Goal: Task Accomplishment & Management: Complete application form

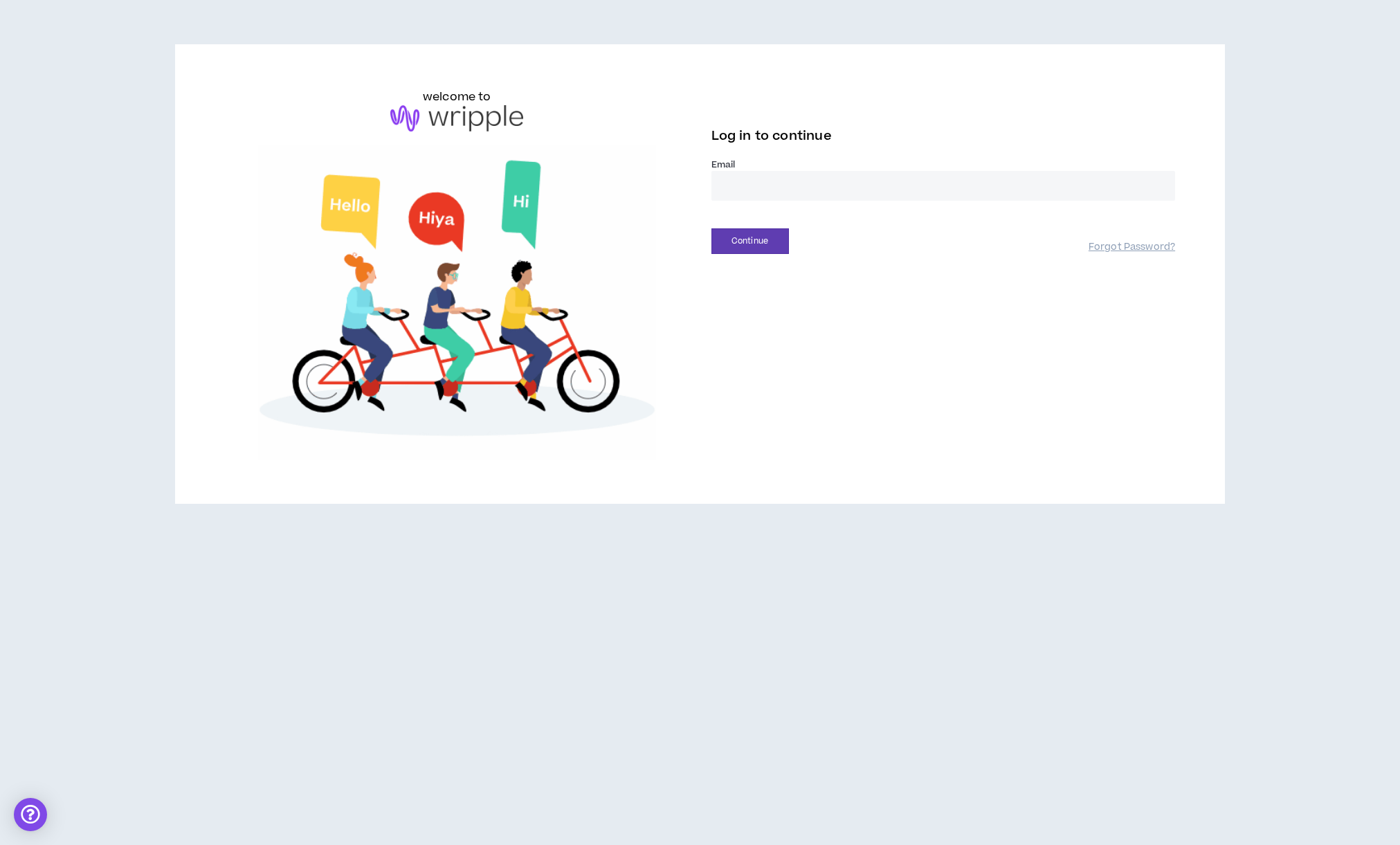
click at [765, 186] on input "email" at bounding box center [943, 186] width 465 height 30
type input "**********"
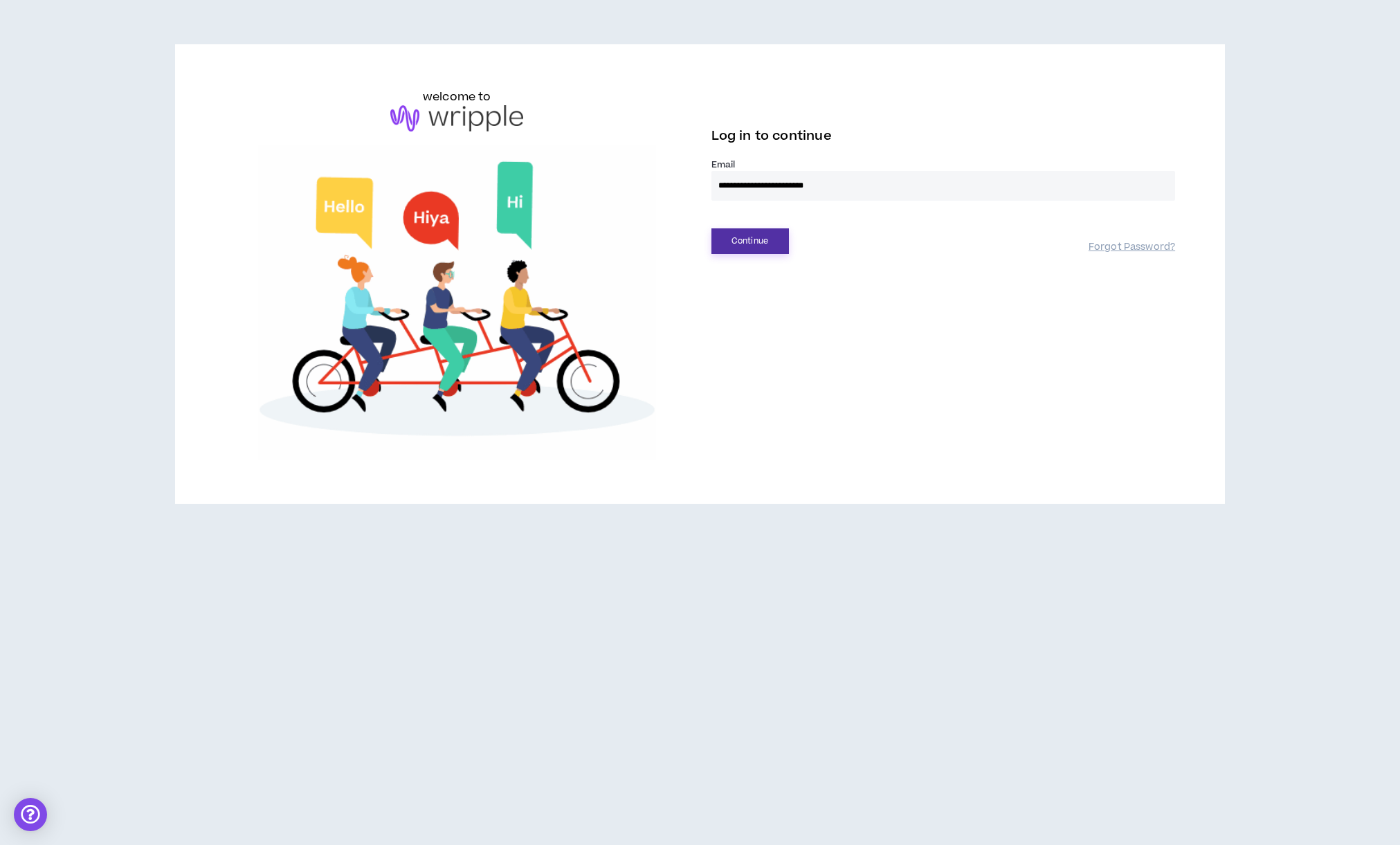
click at [759, 236] on button "Continue" at bounding box center [750, 241] width 78 height 25
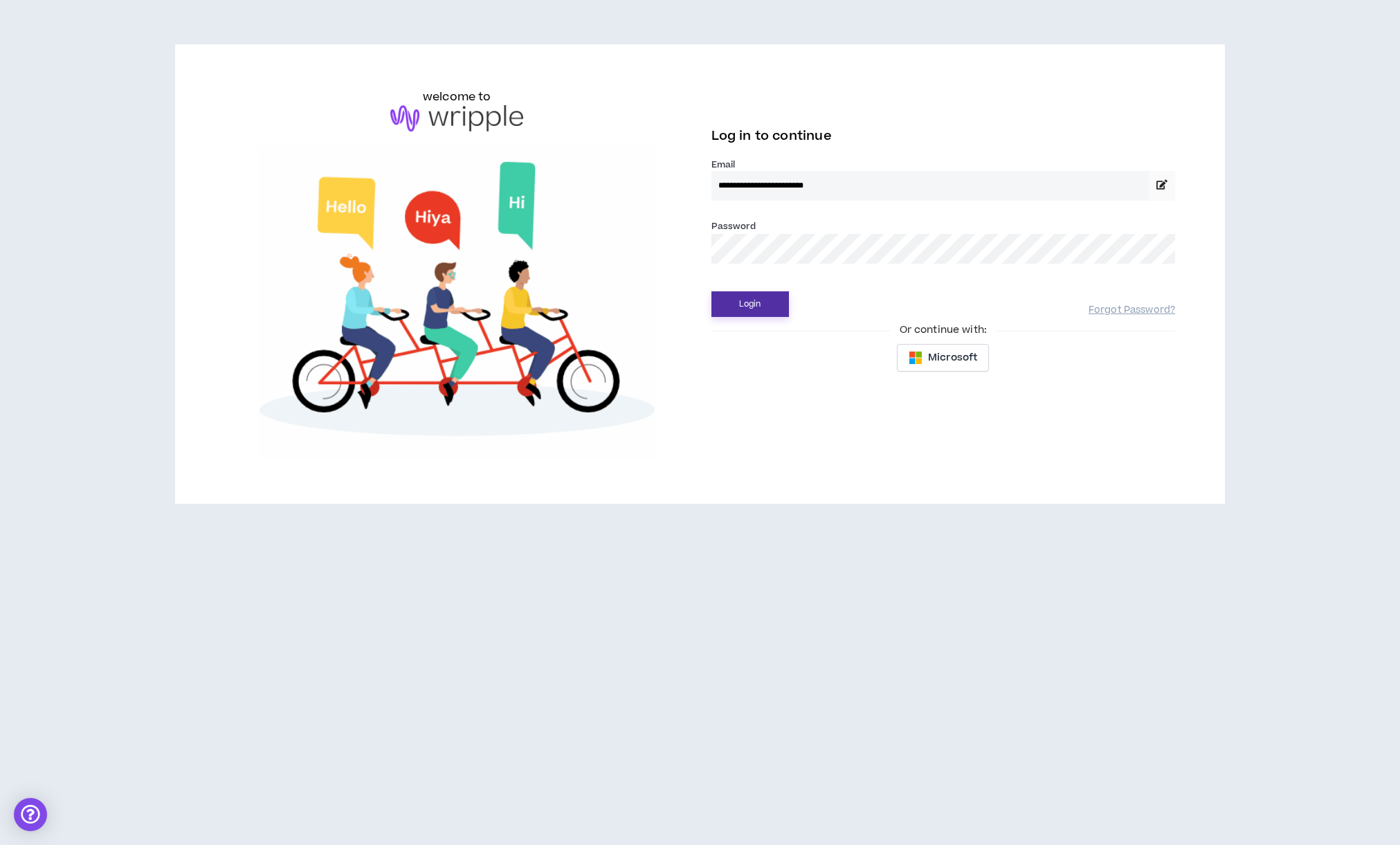
click at [730, 309] on button "Login" at bounding box center [750, 303] width 78 height 25
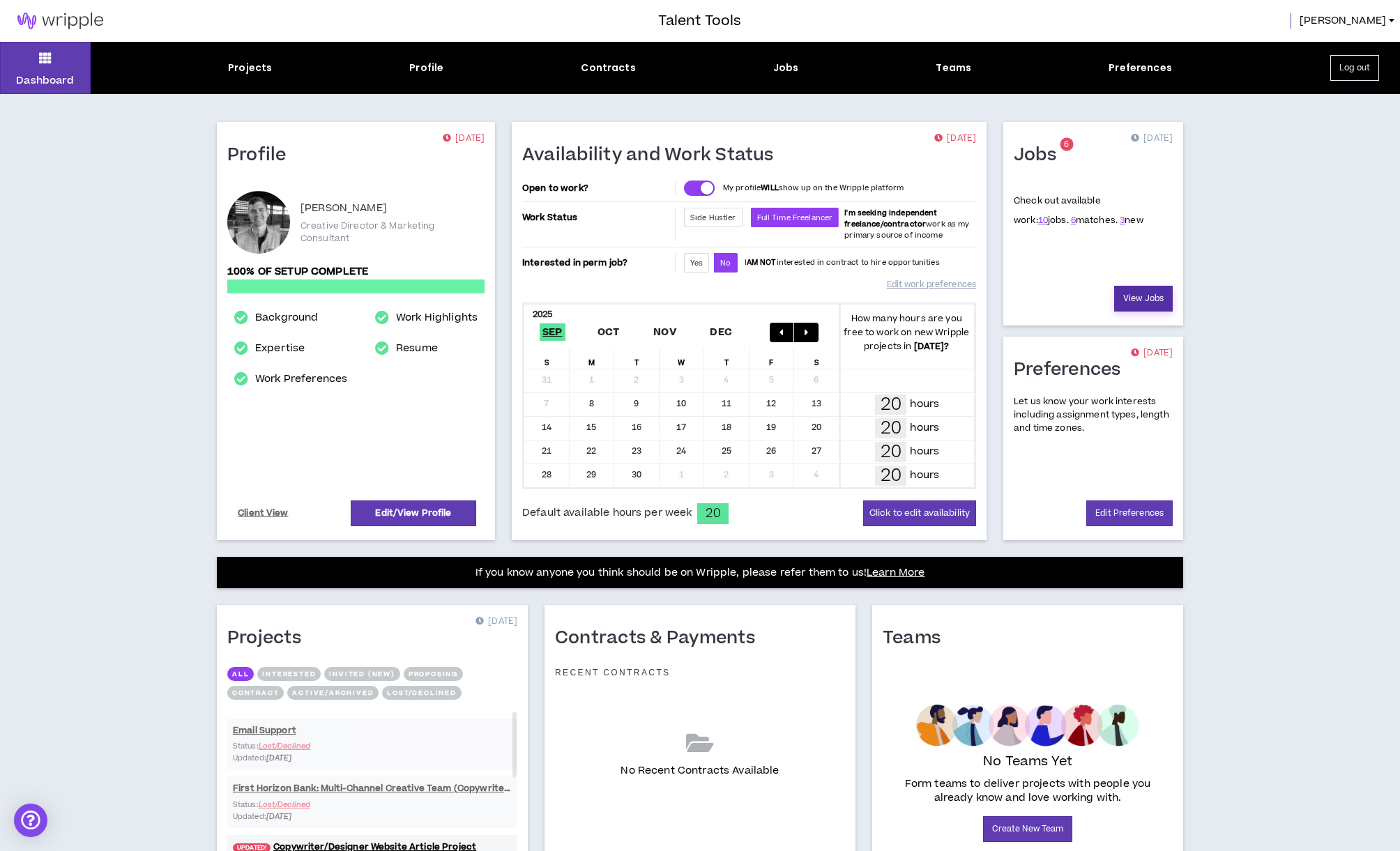
click at [1151, 302] on link "View Jobs" at bounding box center [1143, 298] width 59 height 25
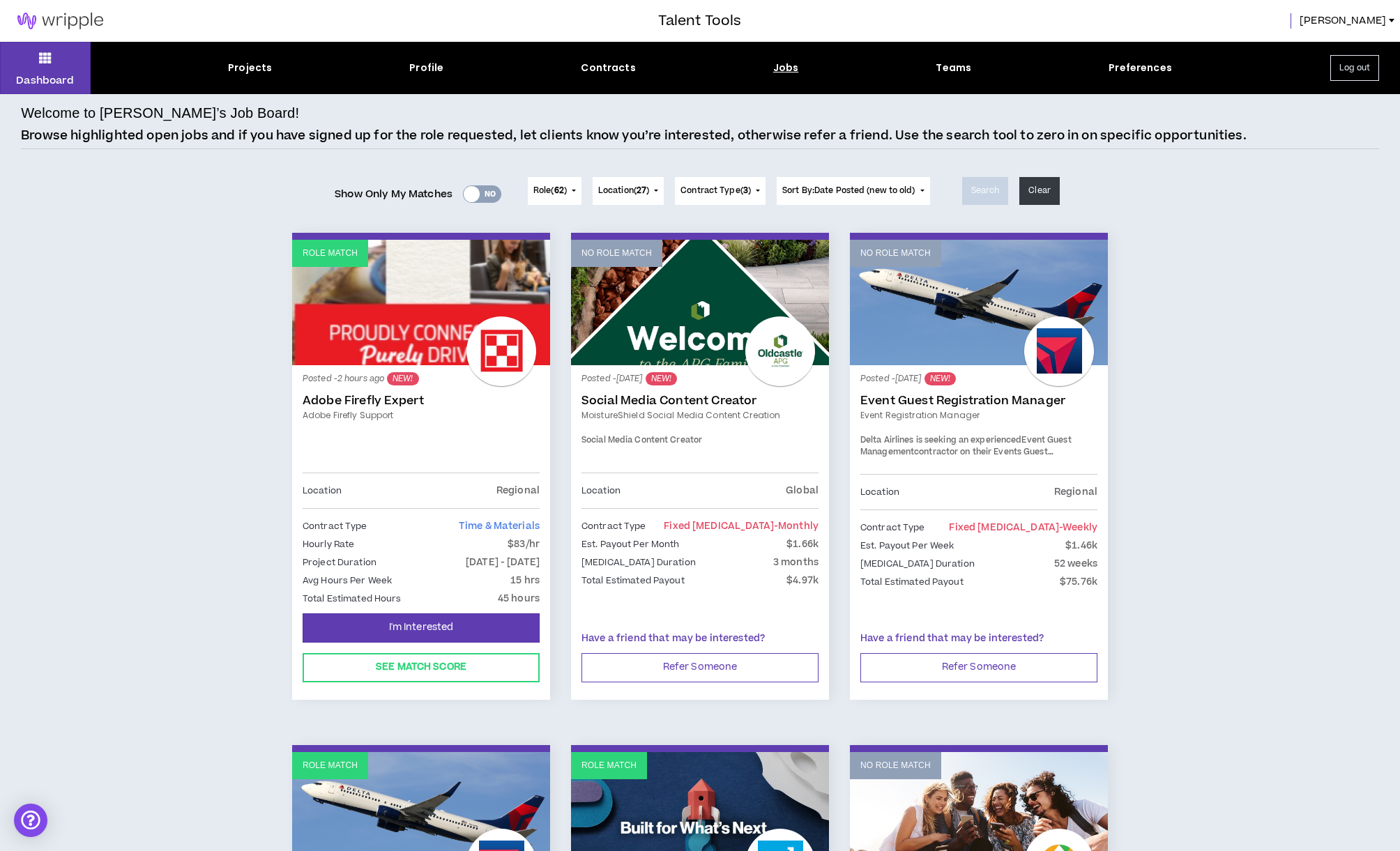
click at [356, 397] on link "Adobe Firefly Expert" at bounding box center [422, 400] width 237 height 14
